Goal: Task Accomplishment & Management: Use online tool/utility

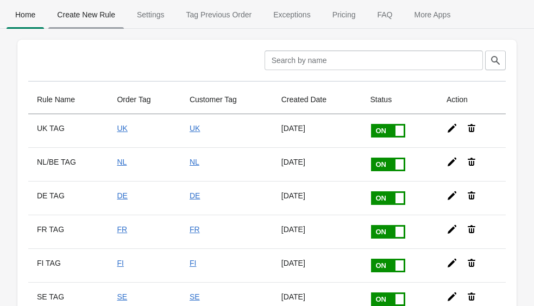
click at [96, 17] on span "Create New Rule" at bounding box center [86, 15] width 76 height 20
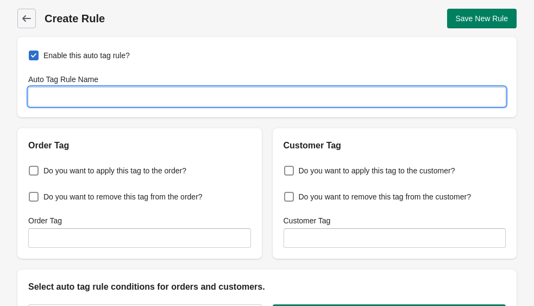
click at [162, 103] on input "Auto Tag Rule Name" at bounding box center [267, 97] width 478 height 20
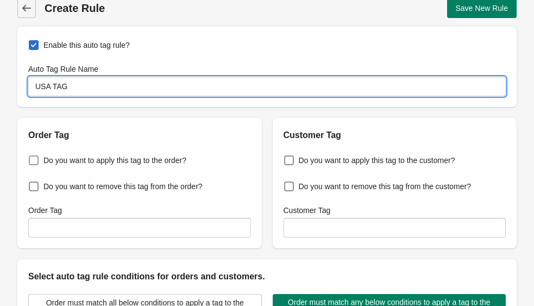
type input "USA TAG"
click at [156, 166] on label "Do you want to apply this tag to the order?" at bounding box center [107, 160] width 158 height 15
click at [32, 158] on input "Do you want to apply this tag to the order?" at bounding box center [31, 157] width 1 height 1
checkbox input "true"
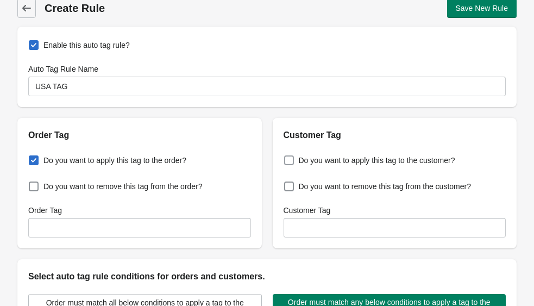
click at [378, 156] on span "Do you want to apply this tag to the customer?" at bounding box center [377, 160] width 156 height 11
click at [287, 157] on input "Do you want to apply this tag to the customer?" at bounding box center [286, 157] width 1 height 1
checkbox input "true"
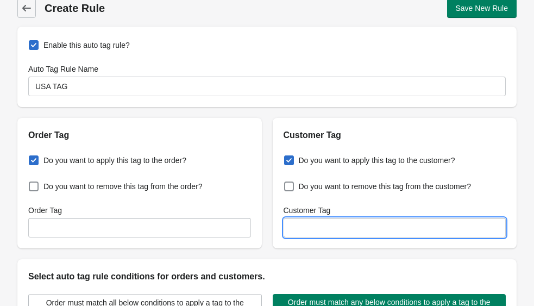
click at [312, 227] on input "Customer Tag" at bounding box center [395, 228] width 223 height 20
paste input
type input "[GEOGRAPHIC_DATA]"
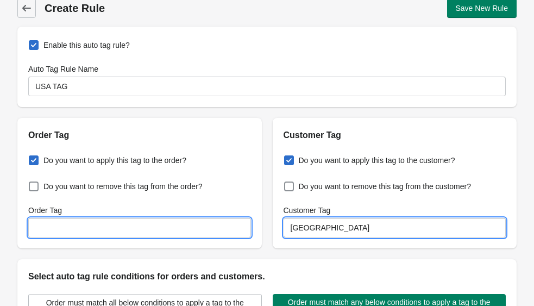
click at [200, 230] on input "Order Tag" at bounding box center [139, 228] width 223 height 20
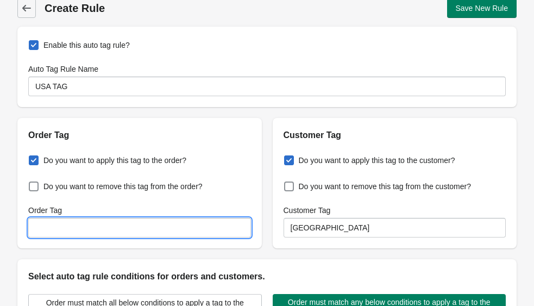
paste input "[GEOGRAPHIC_DATA]"
type input "[GEOGRAPHIC_DATA]"
click at [258, 239] on div "Do you want to apply this tag to the order? Do you want to remove this tag from…" at bounding box center [139, 195] width 245 height 106
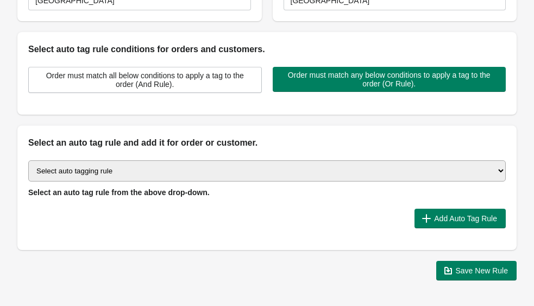
scroll to position [277, 0]
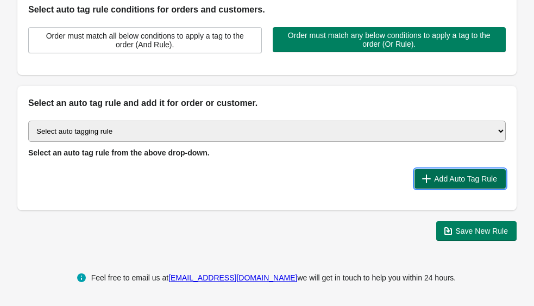
click at [464, 178] on span "Add Auto Tag Rule" at bounding box center [465, 178] width 63 height 9
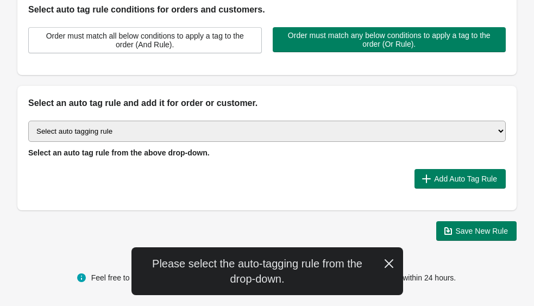
click at [253, 130] on select "Select auto tagging rule Tag by order amount Tag based on the order count (Volu…" at bounding box center [267, 131] width 478 height 21
select select "16"
click at [28, 121] on select "Select auto tagging rule Tag by order amount Tag based on the order count (Volu…" at bounding box center [267, 131] width 478 height 21
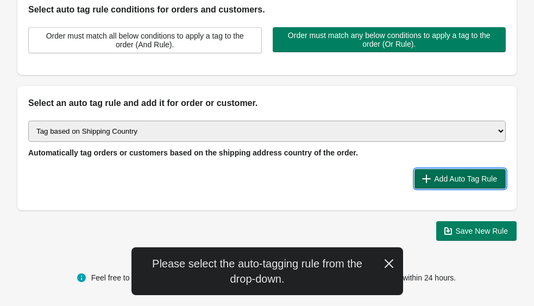
click at [448, 178] on span "Add Auto Tag Rule" at bounding box center [465, 178] width 63 height 9
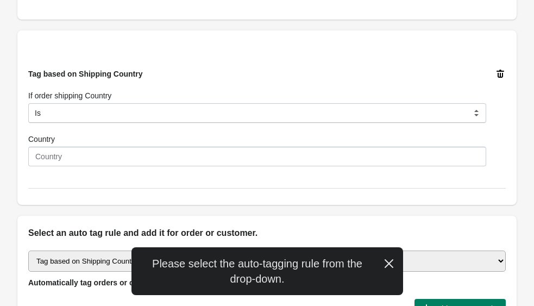
scroll to position [349, 0]
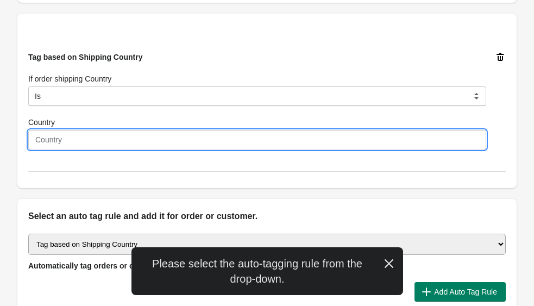
click at [133, 142] on input "Country" at bounding box center [257, 140] width 458 height 20
type input "[GEOGRAPHIC_DATA]"
click at [162, 119] on div "Country" at bounding box center [257, 122] width 458 height 11
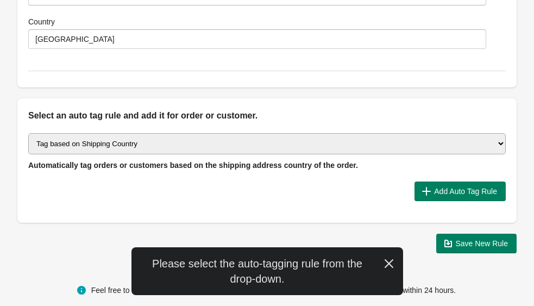
scroll to position [456, 0]
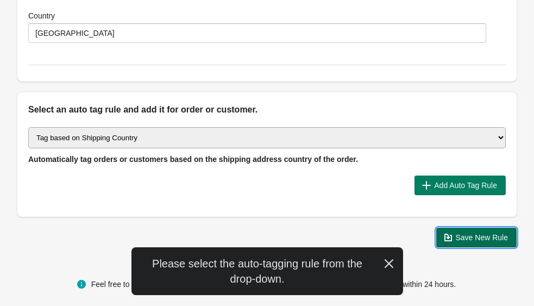
click at [479, 236] on span "Save New Rule" at bounding box center [482, 237] width 53 height 9
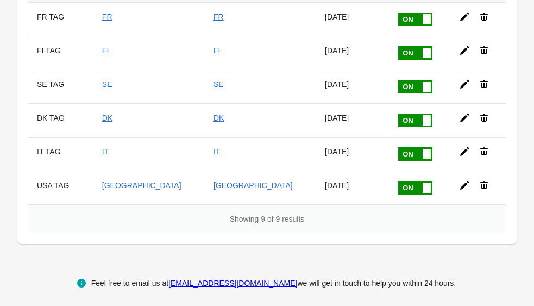
scroll to position [210, 0]
